Goal: Task Accomplishment & Management: Manage account settings

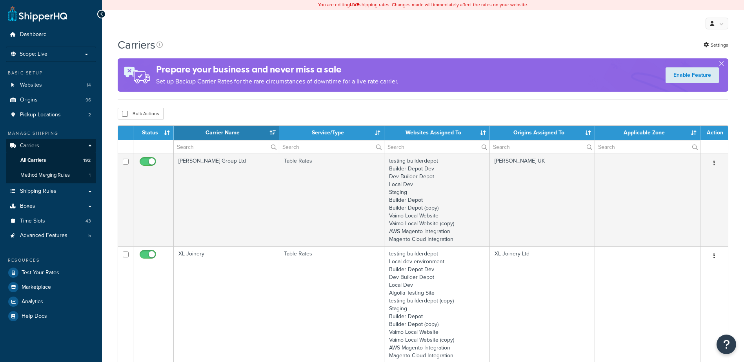
select select "15"
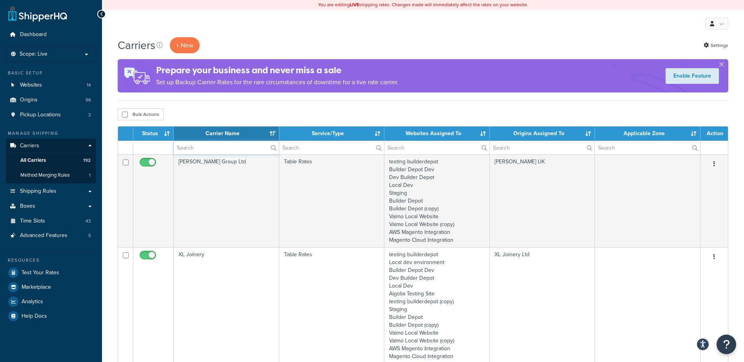
click at [222, 148] on input "text" at bounding box center [226, 147] width 105 height 13
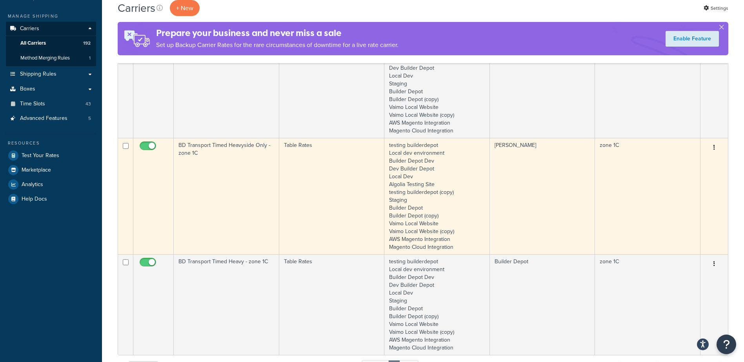
scroll to position [118, 0]
type input "1c"
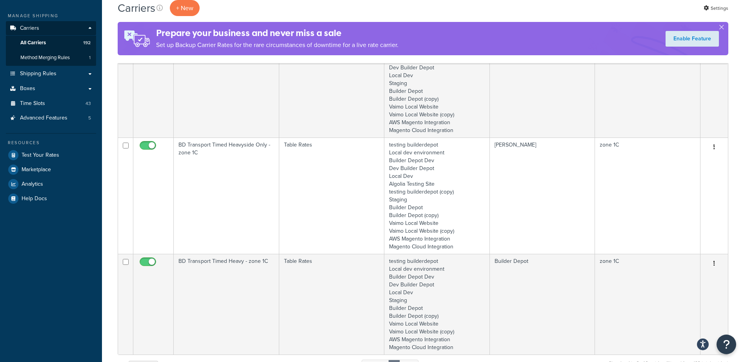
click at [255, 170] on td "BD Transport Timed Heavyside Only - zone 1C" at bounding box center [226, 196] width 105 height 116
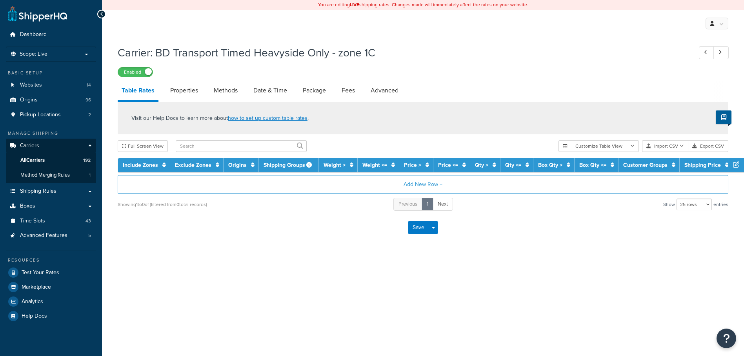
select select "25"
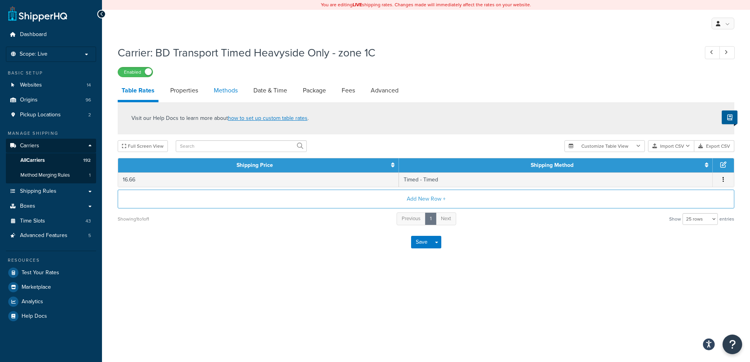
click at [218, 91] on link "Methods" at bounding box center [226, 90] width 32 height 19
select select "25"
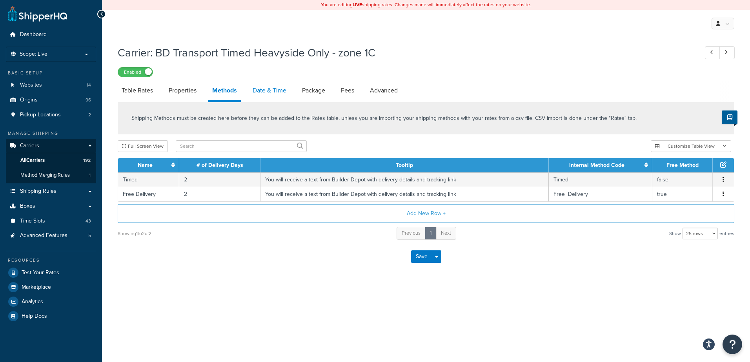
click at [262, 89] on link "Date & Time" at bounding box center [270, 90] width 42 height 19
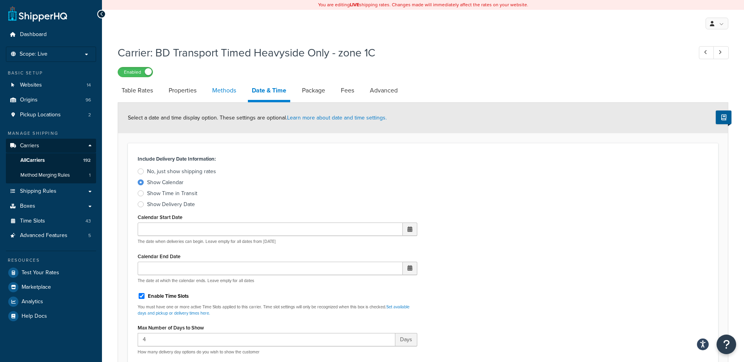
click at [224, 95] on link "Methods" at bounding box center [224, 90] width 32 height 19
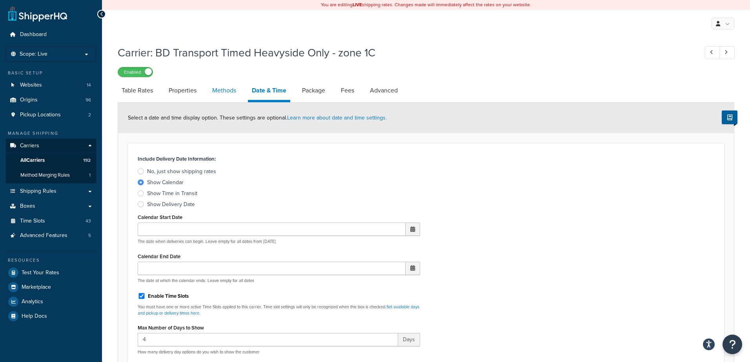
select select "25"
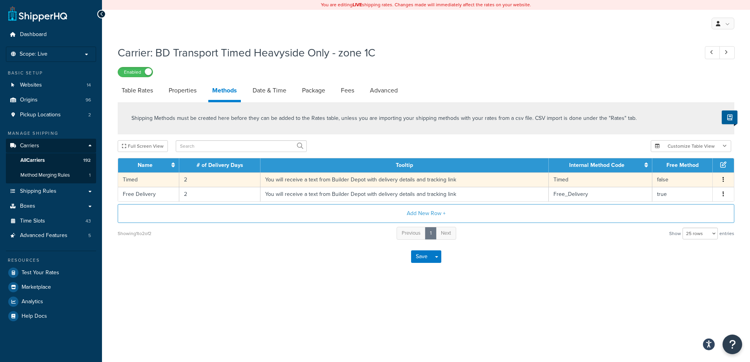
click at [188, 180] on td "2" at bounding box center [219, 180] width 81 height 15
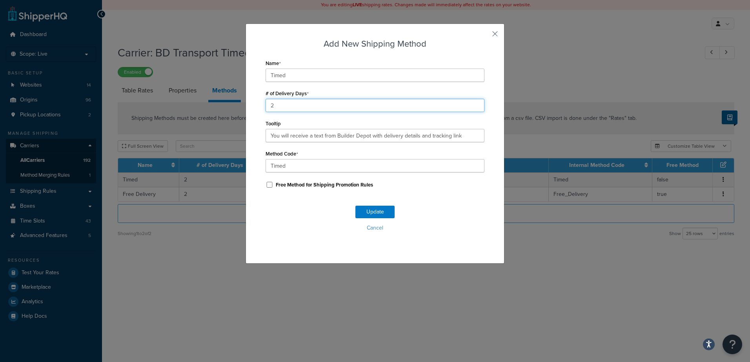
drag, startPoint x: 273, startPoint y: 101, endPoint x: 252, endPoint y: 98, distance: 21.4
click at [252, 98] on div "Add New Shipping Method Name Timed # of Delivery Days 2 Tooltip You will receiv…" at bounding box center [374, 144] width 259 height 240
type input "1"
click at [375, 209] on button "Update" at bounding box center [374, 212] width 39 height 13
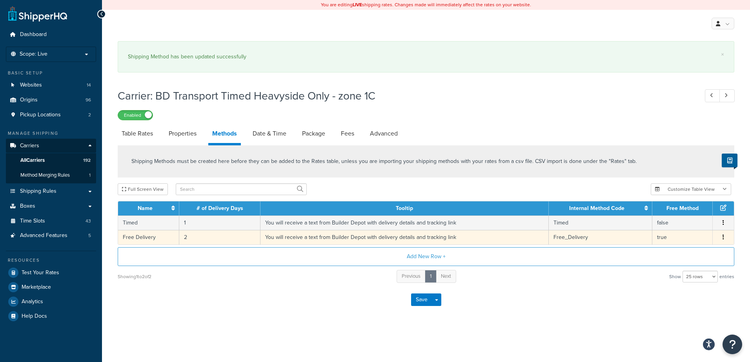
click at [191, 238] on td "2" at bounding box center [219, 237] width 81 height 15
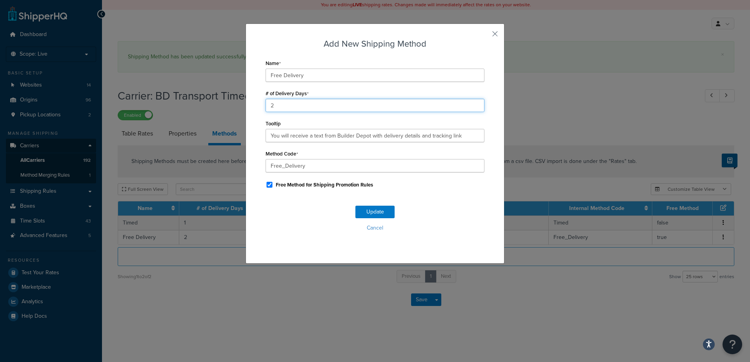
drag, startPoint x: 286, startPoint y: 105, endPoint x: 241, endPoint y: 106, distance: 45.1
click at [241, 106] on div "Add New Shipping Method Name Free Delivery # of Delivery Days 2 Tooltip You wil…" at bounding box center [375, 181] width 750 height 362
type input "1"
click at [374, 210] on button "Update" at bounding box center [374, 212] width 39 height 13
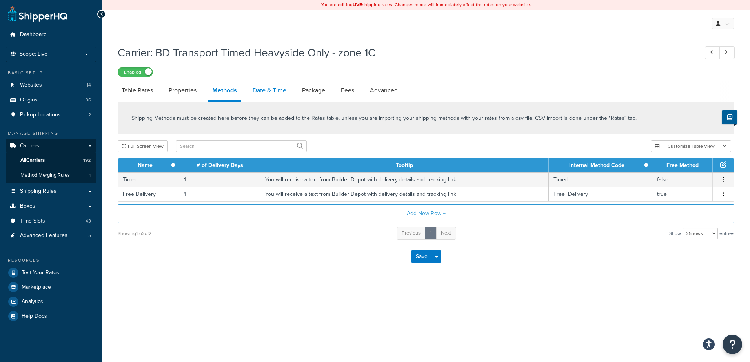
click at [270, 89] on link "Date & Time" at bounding box center [270, 90] width 42 height 19
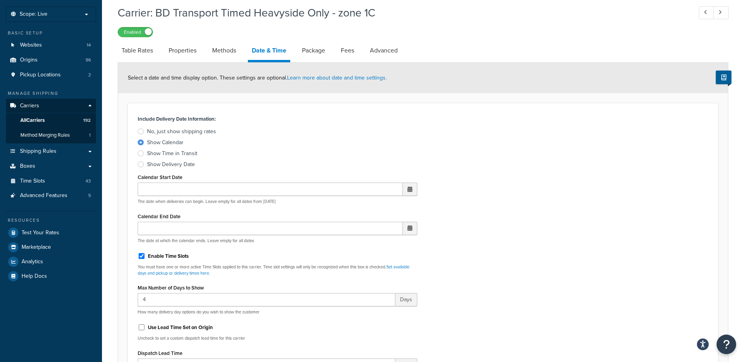
scroll to position [196, 0]
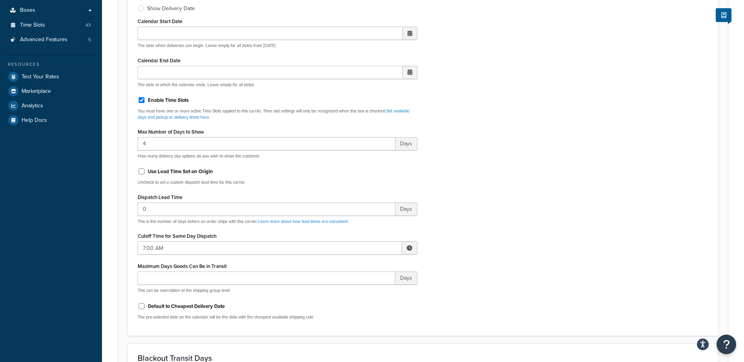
click at [409, 248] on span at bounding box center [409, 247] width 5 height 5
click at [348, 266] on span "▲" at bounding box center [352, 266] width 16 height 16
type input "8:00 AM"
click at [476, 223] on div "Include Delivery Date Information: No, just show shipping rates Show Calendar S…" at bounding box center [423, 141] width 582 height 369
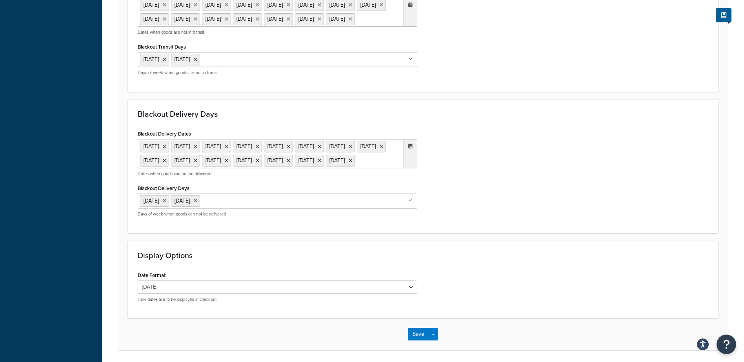
scroll to position [638, 0]
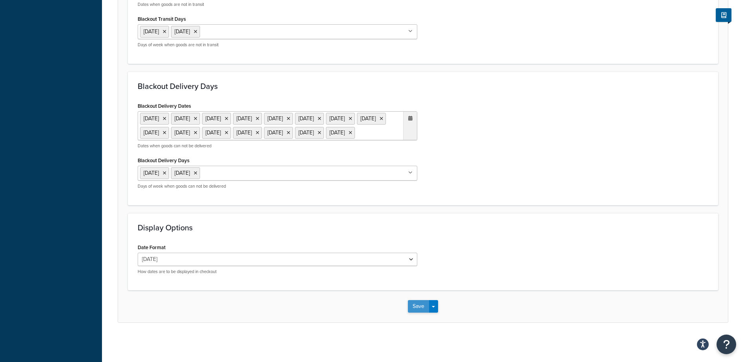
click at [415, 304] on button "Save" at bounding box center [418, 306] width 21 height 13
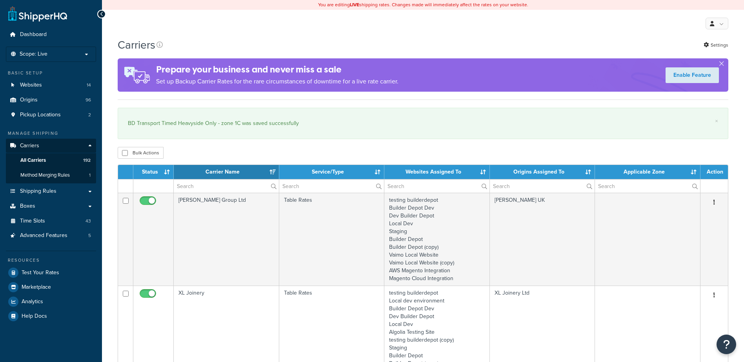
select select "15"
